Goal: Task Accomplishment & Management: Complete application form

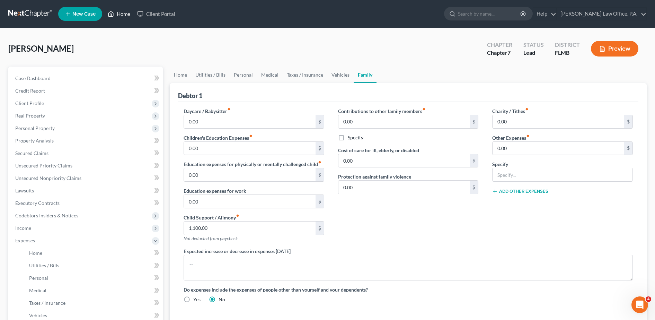
click at [123, 15] on link "Home" at bounding box center [118, 14] width 29 height 12
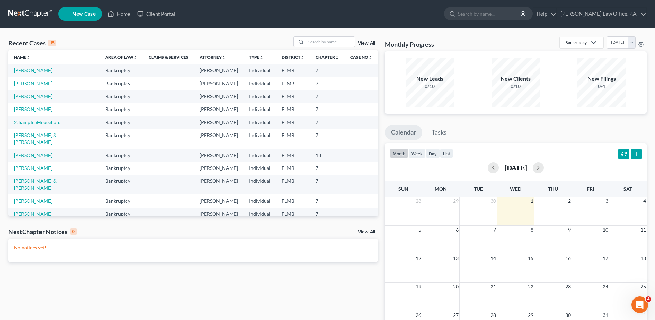
click at [46, 86] on link "[PERSON_NAME]" at bounding box center [33, 83] width 38 height 6
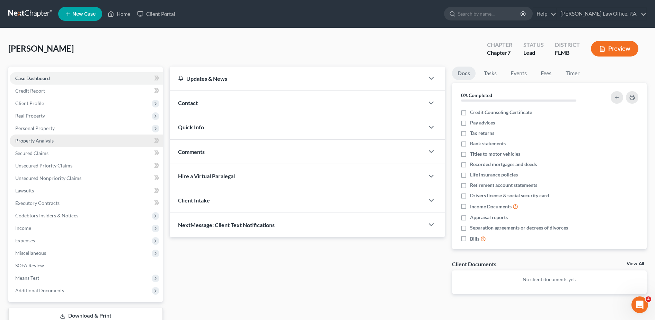
click at [53, 138] on span "Property Analysis" at bounding box center [34, 141] width 38 height 6
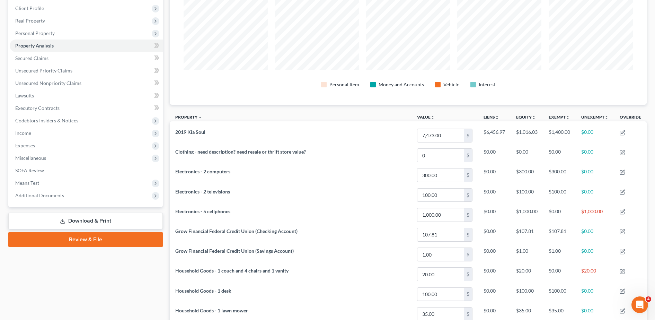
scroll to position [96, 0]
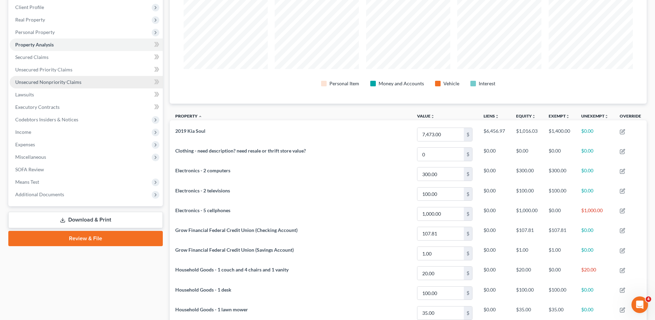
click at [83, 84] on link "Unsecured Nonpriority Claims" at bounding box center [86, 82] width 153 height 12
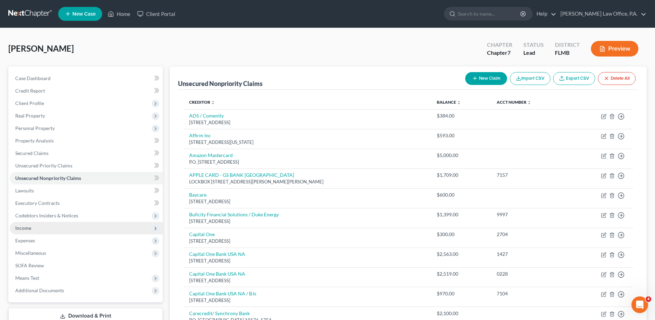
click at [38, 233] on span "Income" at bounding box center [86, 228] width 153 height 12
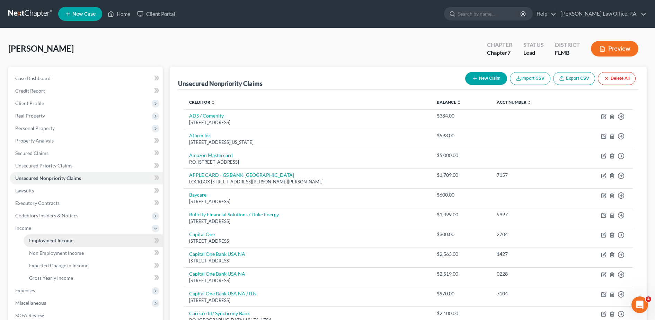
click at [41, 239] on span "Employment Income" at bounding box center [51, 240] width 44 height 6
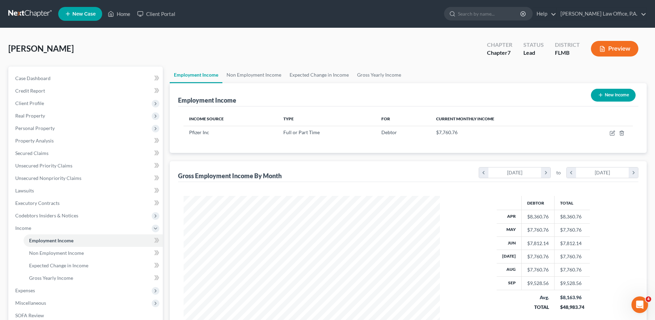
scroll to position [128, 270]
click at [44, 290] on span "Expenses" at bounding box center [86, 290] width 153 height 12
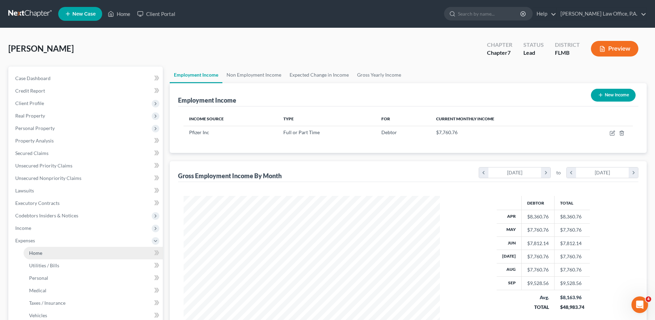
click at [50, 257] on link "Home" at bounding box center [93, 253] width 139 height 12
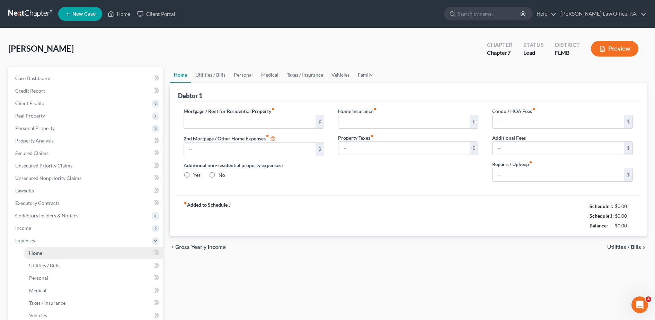
type input "2,695.00"
type input "0.00"
radio input "true"
type input "0.00"
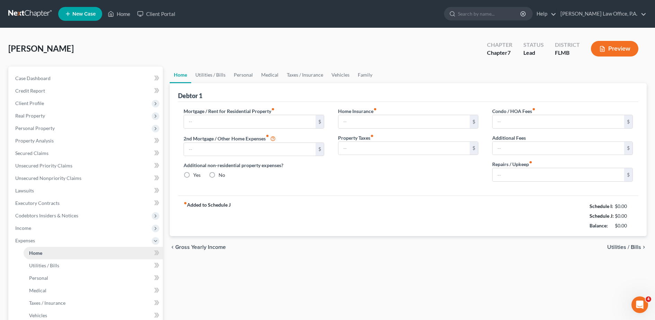
type input "0.00"
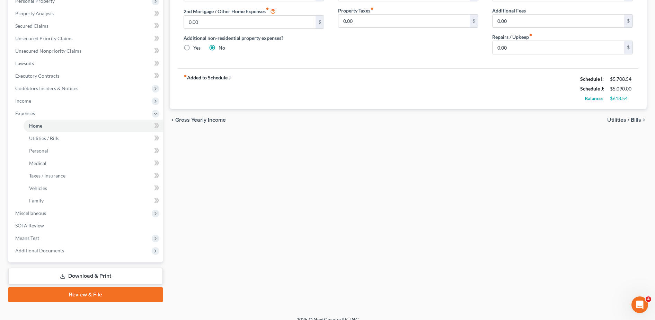
scroll to position [136, 0]
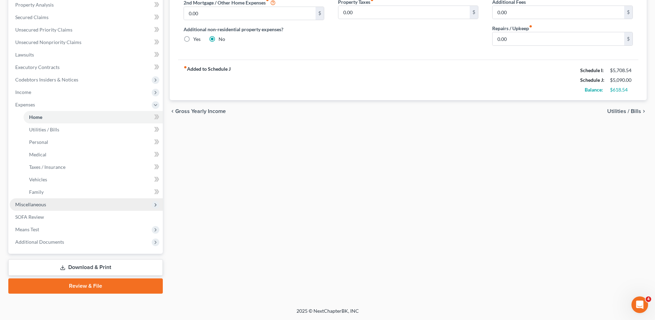
click at [82, 207] on span "Miscellaneous" at bounding box center [86, 204] width 153 height 12
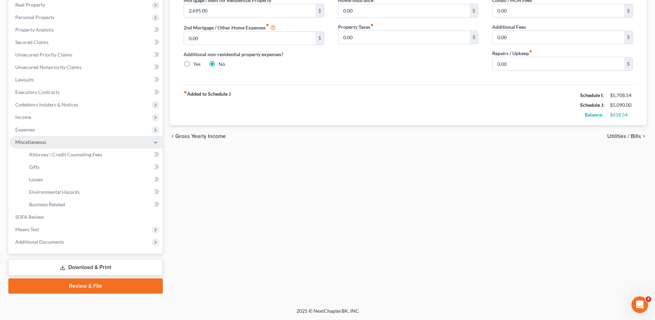
scroll to position [111, 0]
click at [86, 156] on span "Attorney / Credit Counseling Fees" at bounding box center [65, 154] width 73 height 6
select select "2"
